Goal: Task Accomplishment & Management: Manage account settings

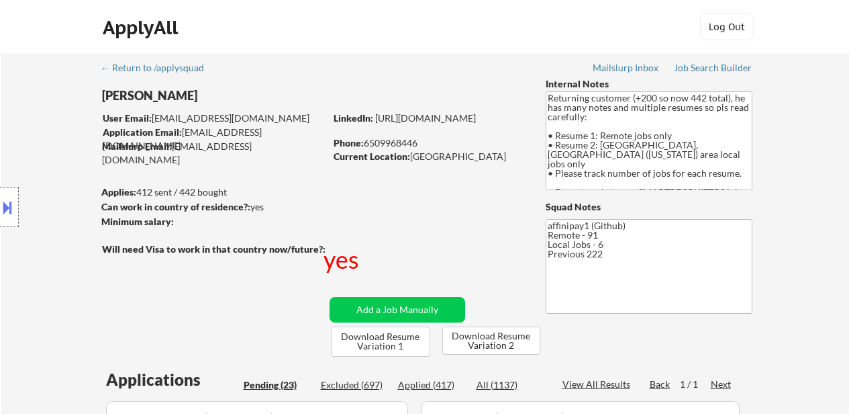
select select ""pending""
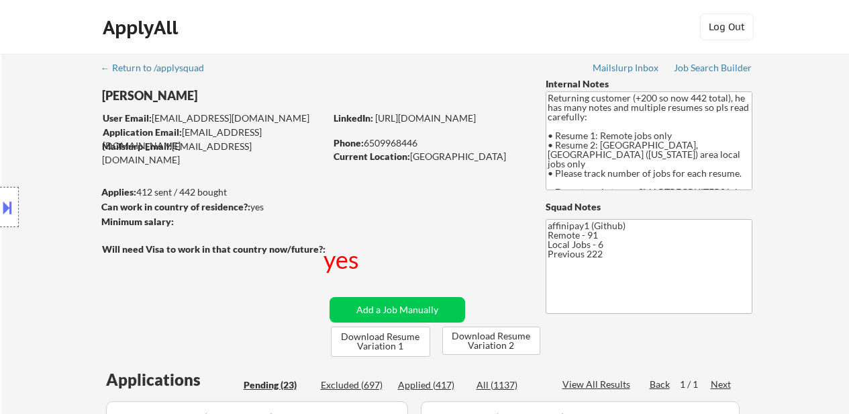
select select ""pending""
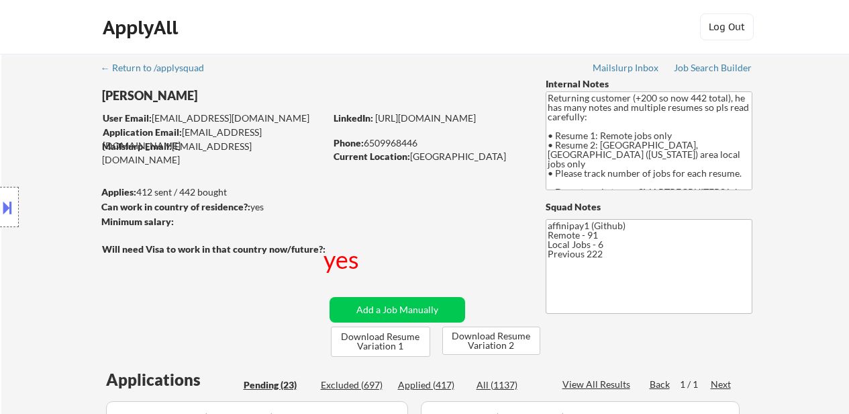
select select ""pending""
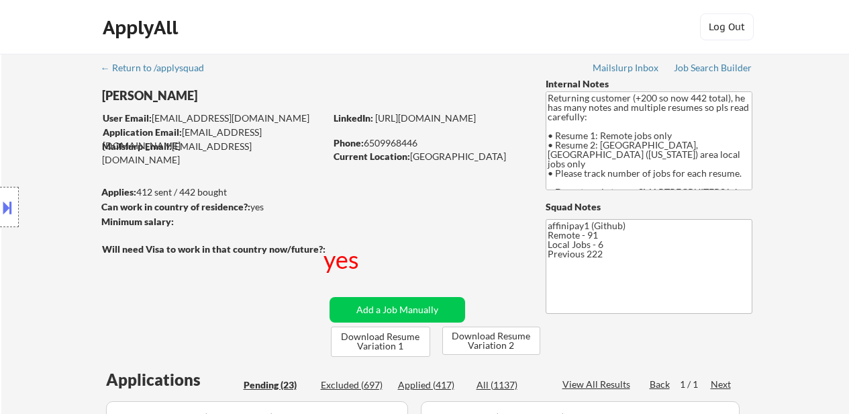
select select ""pending""
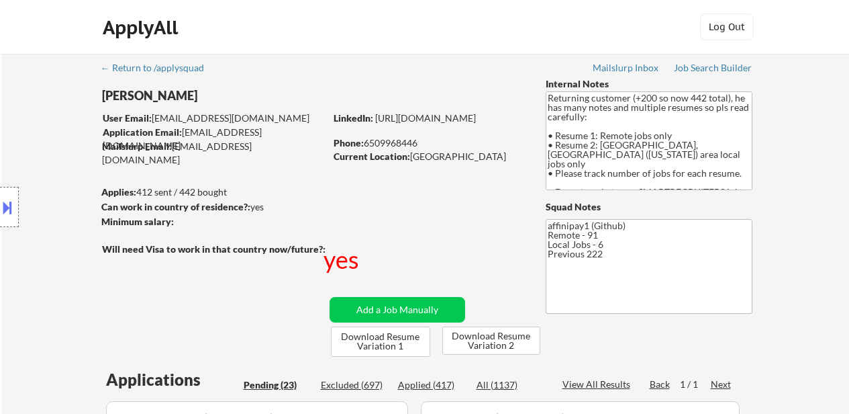
select select ""pending""
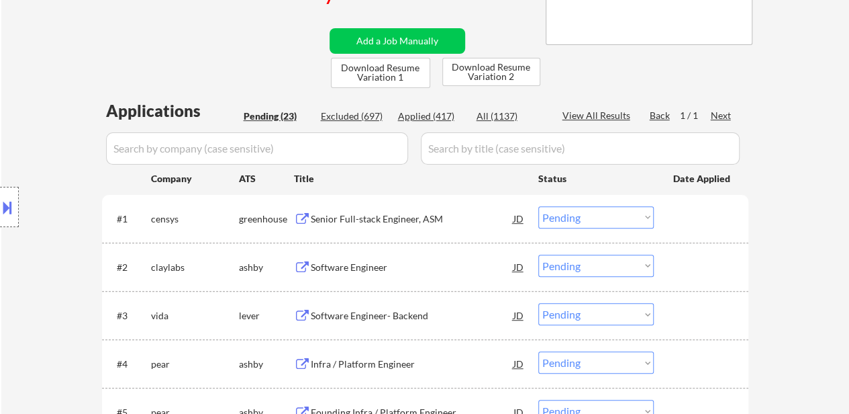
scroll to position [269, 0]
click at [422, 214] on div "Senior Full-stack Engineer, ASM" at bounding box center [412, 218] width 203 height 13
